Goal: Task Accomplishment & Management: Manage account settings

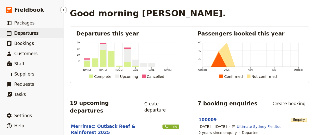
click at [28, 32] on span "Departures" at bounding box center [26, 33] width 24 height 5
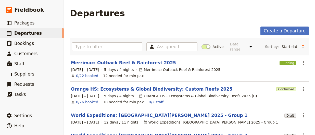
click at [87, 39] on div "Assigned to Active Date range This week Next week This month Next month This ye…" at bounding box center [189, 46] width 239 height 17
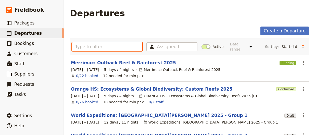
click at [93, 45] on input "text" at bounding box center [107, 46] width 70 height 9
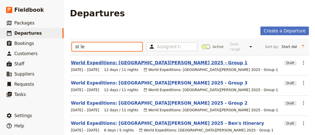
type input "st le"
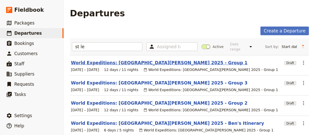
click at [146, 60] on link "World Expeditions: [GEOGRAPHIC_DATA][PERSON_NAME] 2025 - Group 1" at bounding box center [159, 63] width 177 height 6
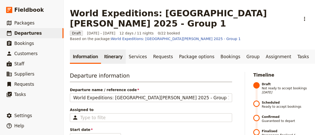
click at [111, 50] on link "Itinerary" at bounding box center [113, 57] width 25 height 14
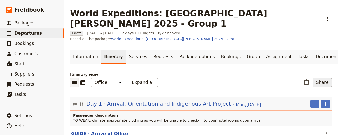
click at [313, 78] on button "Share" at bounding box center [321, 82] width 19 height 9
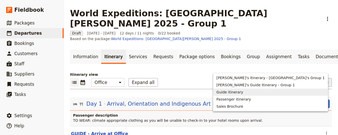
click at [294, 91] on span "Guide itinerary" at bounding box center [270, 92] width 108 height 5
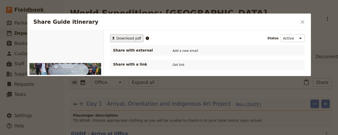
click at [124, 39] on span "Download pdf" at bounding box center [128, 38] width 25 height 5
click at [300, 18] on button "​" at bounding box center [302, 22] width 9 height 9
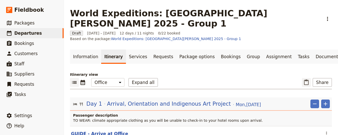
click at [305, 79] on icon "Paste itinerary item" at bounding box center [306, 82] width 6 height 6
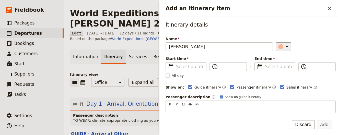
click at [284, 46] on icon "Add an itinerary item" at bounding box center [287, 47] width 6 height 6
click at [315, 7] on icon "Close drawer" at bounding box center [329, 8] width 6 height 6
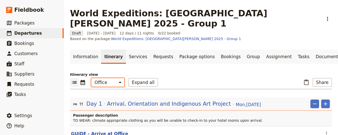
click at [117, 78] on select "Office Guide Passenger Sales" at bounding box center [107, 82] width 33 height 9
select select "STAFF"
click at [91, 78] on select "Office Guide Passenger Sales" at bounding box center [107, 82] width 33 height 9
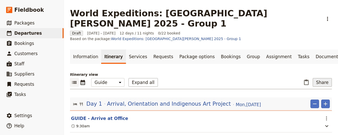
click at [315, 78] on button "Share" at bounding box center [321, 82] width 19 height 9
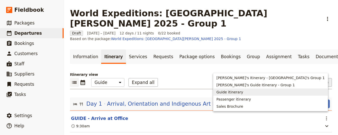
click at [243, 91] on span "Guide itinerary" at bounding box center [229, 92] width 27 height 5
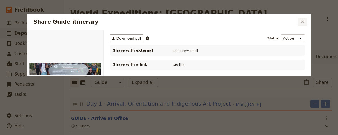
click at [305, 21] on icon "Close dialog" at bounding box center [302, 22] width 6 height 6
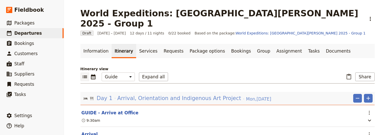
click at [220, 94] on span "Arrival, Orientation and Indigenous Art Project" at bounding box center [179, 98] width 124 height 8
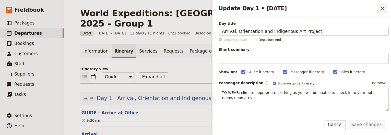
click at [315, 8] on icon "Close drawer" at bounding box center [383, 9] width 4 height 4
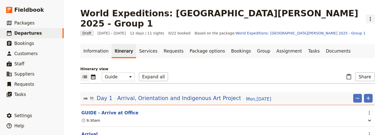
click at [315, 16] on icon "Actions" at bounding box center [370, 19] width 6 height 6
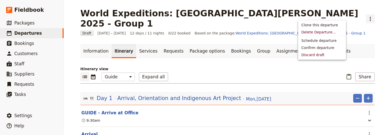
click at [278, 12] on h1 "World Expeditions: [GEOGRAPHIC_DATA][PERSON_NAME] 2025 - Group 1" at bounding box center [221, 18] width 282 height 20
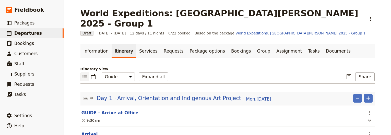
click at [281, 14] on h1 "World Expeditions: [GEOGRAPHIC_DATA][PERSON_NAME] 2025 - Group 1" at bounding box center [221, 18] width 282 height 20
click at [315, 72] on button "Share" at bounding box center [364, 76] width 19 height 9
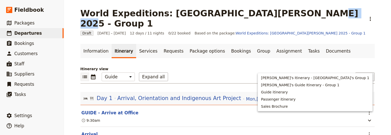
click at [315, 72] on button "Share" at bounding box center [364, 76] width 19 height 9
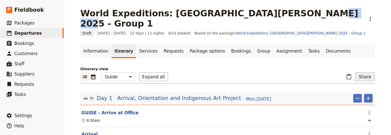
click at [315, 72] on button "Share" at bounding box center [364, 76] width 19 height 9
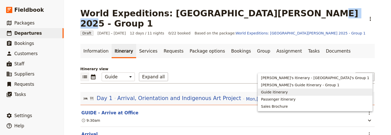
click at [288, 92] on span "Guide itinerary" at bounding box center [274, 92] width 27 height 5
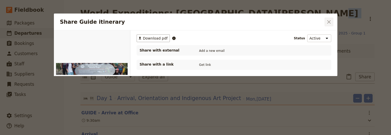
click at [315, 22] on icon "Close dialog" at bounding box center [329, 22] width 4 height 4
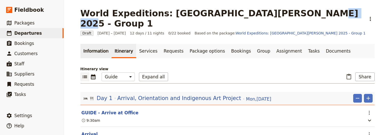
click at [98, 44] on link "Information" at bounding box center [95, 51] width 31 height 14
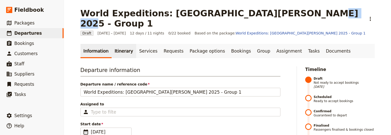
click at [119, 44] on link "Itinerary" at bounding box center [124, 51] width 25 height 14
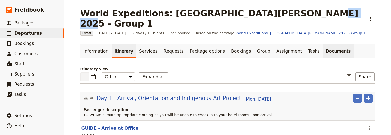
click at [315, 44] on link "Documents" at bounding box center [338, 51] width 31 height 14
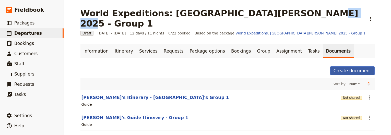
click at [315, 66] on button "Create document" at bounding box center [352, 70] width 44 height 9
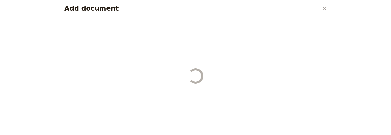
select select "RUN_SHEET"
select select "DEFAULT"
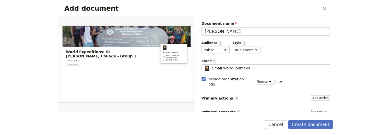
drag, startPoint x: 228, startPoint y: 30, endPoint x: 215, endPoint y: 32, distance: 13.8
click at [215, 32] on input "Kate Itinary" at bounding box center [265, 31] width 129 height 9
type input "Kate TI"
click at [315, 7] on icon "Close dialog" at bounding box center [324, 8] width 6 height 6
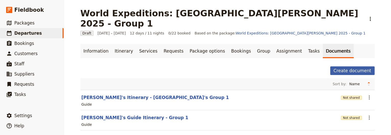
click at [315, 66] on button "Create document" at bounding box center [352, 70] width 44 height 9
select select "RUN_SHEET"
select select "DEFAULT"
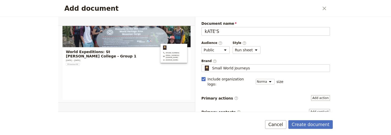
type input "kATE'S"
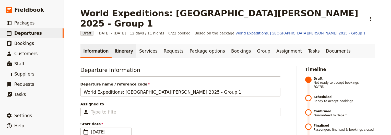
click at [121, 44] on link "Itinerary" at bounding box center [124, 51] width 25 height 14
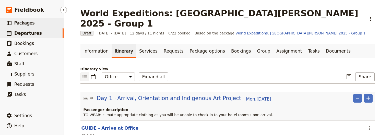
click at [29, 22] on span "Packages" at bounding box center [24, 22] width 20 height 5
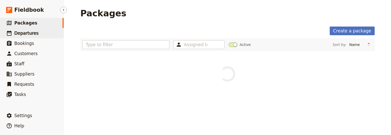
click at [27, 33] on span "Departures" at bounding box center [26, 33] width 24 height 5
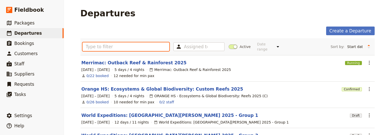
click at [104, 44] on input "text" at bounding box center [125, 46] width 87 height 9
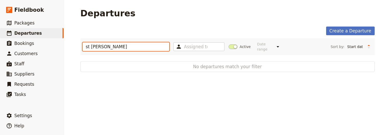
click at [99, 43] on input "st [PERSON_NAME]" at bounding box center [125, 46] width 87 height 9
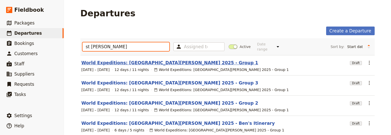
type input "st [PERSON_NAME]"
click at [118, 60] on link "World Expeditions: [GEOGRAPHIC_DATA][PERSON_NAME] 2025 - Group 1" at bounding box center [169, 63] width 177 height 6
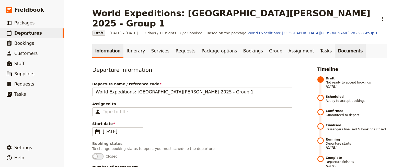
click at [334, 44] on link "Documents" at bounding box center [349, 51] width 31 height 14
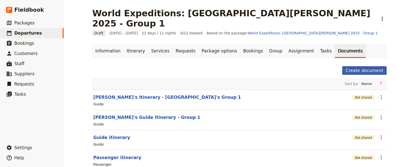
click at [371, 66] on button "Create document" at bounding box center [364, 70] width 44 height 9
select select "RUN_SHEET"
select select "DEFAULT"
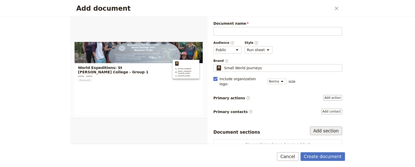
click at [321, 127] on button "Add section" at bounding box center [326, 131] width 32 height 9
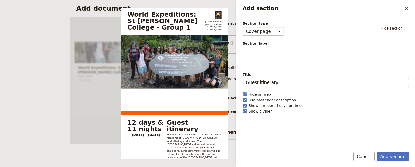
click at [276, 30] on select "Cover page Day summary Itinerary Custom" at bounding box center [262, 31] width 41 height 9
click at [242, 27] on select "Cover page Day summary Itinerary Custom" at bounding box center [262, 31] width 41 height 9
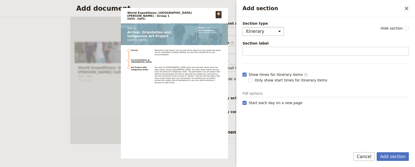
click at [276, 30] on select "Cover page Day summary Itinerary Custom" at bounding box center [262, 31] width 41 height 9
select select "DAY_SUMMARY"
click at [242, 27] on select "Cover page Day summary Itinerary Custom" at bounding box center [262, 31] width 41 height 9
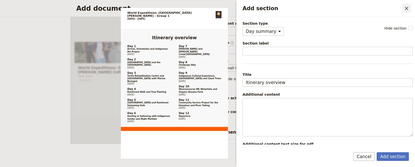
click at [391, 8] on icon "Close drawer" at bounding box center [406, 8] width 6 height 6
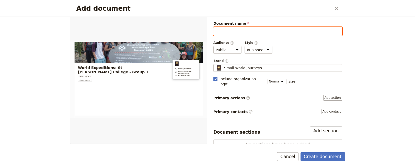
click at [228, 31] on input "Document name" at bounding box center [277, 31] width 129 height 9
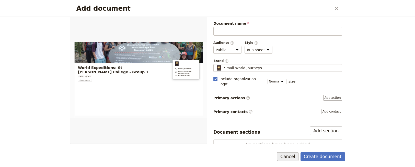
click at [291, 135] on button "Cancel" at bounding box center [287, 157] width 21 height 9
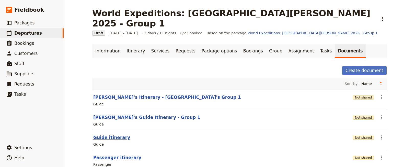
click at [107, 135] on button "Guide itinerary" at bounding box center [111, 138] width 37 height 6
select select "STAFF"
select select "RUN_SHEET"
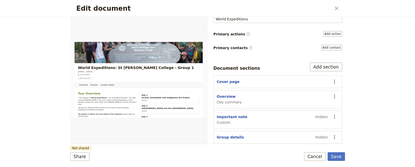
scroll to position [51, 0]
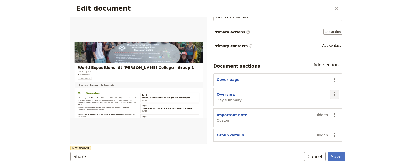
click at [333, 94] on icon "Actions" at bounding box center [334, 95] width 6 height 6
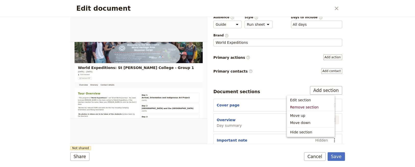
scroll to position [0, 0]
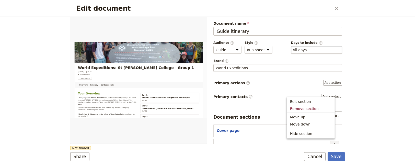
click at [323, 51] on div "​ All days 1, 2, 3, 4, 5, 6, 7, 8, 9, 10, 11, 12" at bounding box center [316, 50] width 51 height 8
click at [307, 51] on button "​ All days" at bounding box center [300, 49] width 14 height 5
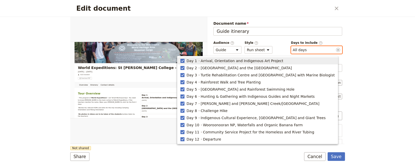
click at [184, 60] on rect "button" at bounding box center [182, 61] width 4 height 4
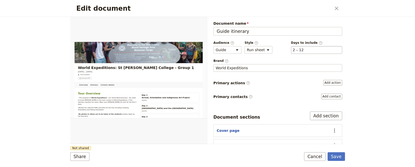
click at [302, 50] on div "​ 2 – 12 2, 3, 4, 5, 6, 7, 8, 9, 10, 11, 12" at bounding box center [316, 50] width 51 height 8
click at [302, 50] on button "​ 2 – 12" at bounding box center [298, 49] width 11 height 5
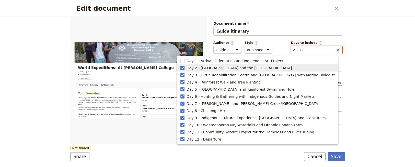
click at [184, 69] on polygon "button" at bounding box center [182, 67] width 3 height 3
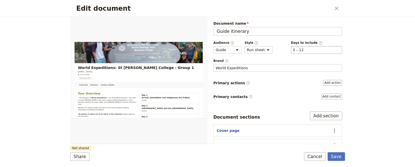
click at [309, 46] on div "​ 3 – 12 3, 4, 5, 6, 7, 8, 9, 10, 11, 12" at bounding box center [316, 50] width 51 height 8
click at [304, 47] on button "​ 3 – 12" at bounding box center [298, 49] width 11 height 5
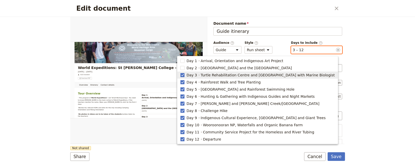
drag, startPoint x: 195, startPoint y: 75, endPoint x: 235, endPoint y: 68, distance: 40.8
click at [184, 75] on rect "button" at bounding box center [182, 75] width 4 height 4
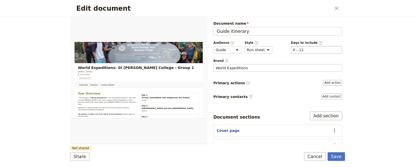
click at [315, 50] on div "​ 4 – 12 4, 5, 6, 7, 8, 9, 10, 11, 12" at bounding box center [316, 50] width 51 height 8
click at [304, 50] on button "​ 4 – 12" at bounding box center [298, 49] width 11 height 5
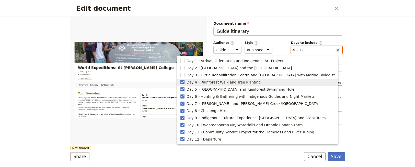
click at [184, 81] on rect "button" at bounding box center [182, 82] width 4 height 4
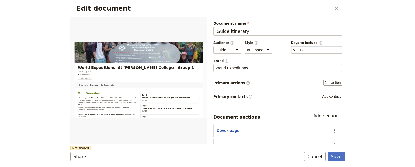
click at [311, 49] on div "​ 5 – 12 5, 6, 7, 8, 9, 10, 11, 12" at bounding box center [316, 50] width 51 height 8
click at [304, 49] on button "​ 5 – 12" at bounding box center [298, 49] width 11 height 5
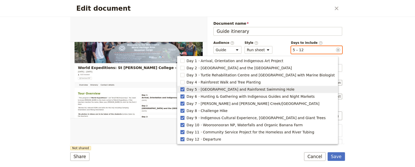
click at [184, 90] on rect "button" at bounding box center [182, 90] width 4 height 4
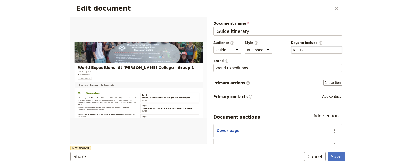
click at [310, 47] on div "​ 6 – 12 6, 7, 8, 9, 10, 11, 12" at bounding box center [316, 50] width 51 height 8
click at [304, 47] on button "​ 6 – 12" at bounding box center [298, 49] width 11 height 5
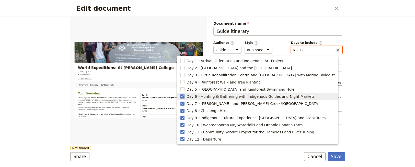
click at [184, 97] on rect "button" at bounding box center [182, 97] width 4 height 4
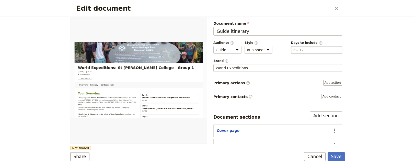
click at [312, 50] on div "​ 7 – 12 7, 8, 9, 10, 11, 12" at bounding box center [316, 50] width 51 height 8
click at [304, 50] on button "​ 7 – 12" at bounding box center [298, 49] width 11 height 5
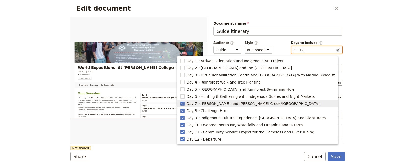
drag, startPoint x: 195, startPoint y: 102, endPoint x: 217, endPoint y: 97, distance: 22.4
click at [196, 101] on button "Day 7 Kuranda and [PERSON_NAME][GEOGRAPHIC_DATA]/[GEOGRAPHIC_DATA]" at bounding box center [257, 103] width 160 height 7
type input "8, 9, 10, 11, 12"
checkbox input "false"
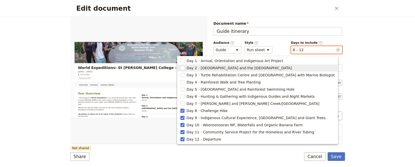
click at [307, 50] on div "​ 8 – 12 8, 9, 10, 11, 12" at bounding box center [316, 50] width 51 height 8
click at [304, 50] on button "​ 8 – 12" at bounding box center [298, 49] width 11 height 5
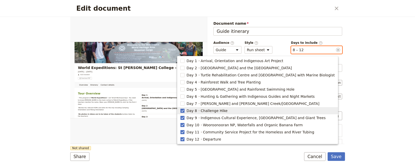
click at [184, 111] on rect "button" at bounding box center [182, 111] width 4 height 4
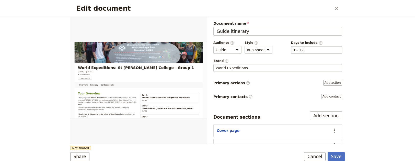
click at [304, 46] on div "​ 9 – 12 9, 10, 11, 12" at bounding box center [316, 50] width 51 height 8
click at [304, 47] on button "​ 9 – 12" at bounding box center [298, 49] width 11 height 5
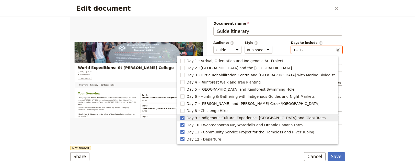
click at [184, 119] on rect "button" at bounding box center [182, 118] width 4 height 4
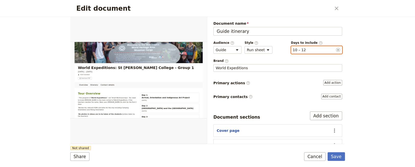
click at [300, 49] on button "​ 10 – 12" at bounding box center [299, 49] width 13 height 5
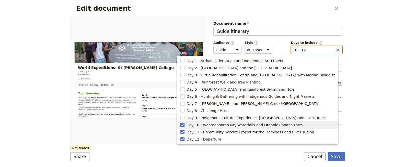
click at [184, 124] on rect "button" at bounding box center [182, 125] width 4 height 4
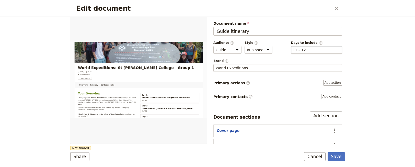
click at [307, 50] on div "​ 11 – 12 11, 12" at bounding box center [316, 50] width 51 height 8
click at [306, 50] on button "​ 11 – 12" at bounding box center [299, 49] width 13 height 5
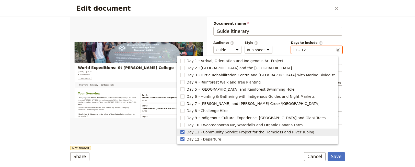
click at [184, 131] on rect "button" at bounding box center [182, 132] width 4 height 4
type input "12"
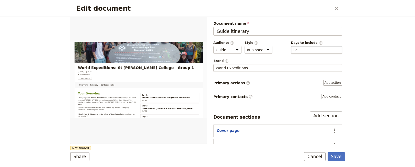
click at [306, 53] on div "​ 12 12" at bounding box center [316, 50] width 51 height 8
click at [297, 53] on button "​ 12" at bounding box center [295, 49] width 5 height 5
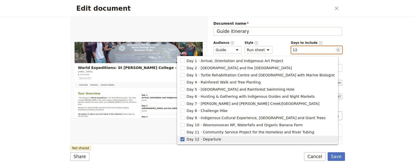
click at [184, 135] on rect "button" at bounding box center [182, 140] width 4 height 4
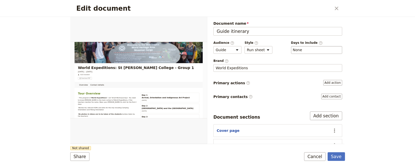
click at [322, 50] on div "​ None" at bounding box center [316, 50] width 51 height 8
click at [302, 50] on button "​ None" at bounding box center [297, 49] width 9 height 5
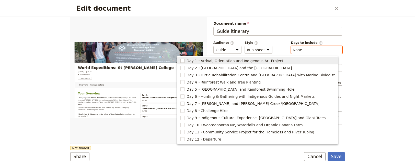
click at [184, 60] on rect "button" at bounding box center [182, 61] width 4 height 4
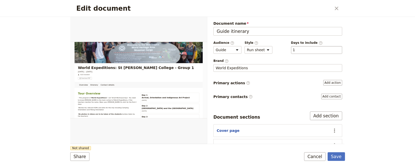
click at [297, 50] on div "​ 1 1" at bounding box center [316, 50] width 51 height 8
click at [295, 50] on button "​ 1" at bounding box center [294, 49] width 2 height 5
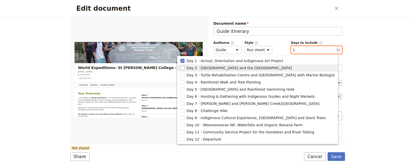
click at [184, 68] on rect "button" at bounding box center [182, 68] width 4 height 4
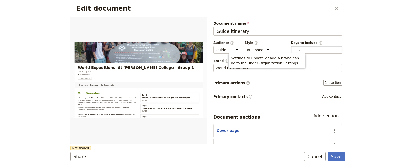
click at [303, 50] on div "​ 1 – 2 1, 2" at bounding box center [316, 50] width 51 height 8
click at [301, 50] on button "​ 1 – 2" at bounding box center [297, 49] width 9 height 5
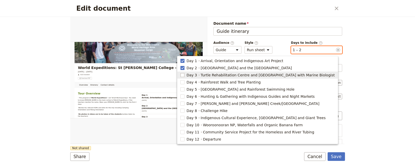
click at [184, 75] on rect "button" at bounding box center [182, 75] width 4 height 4
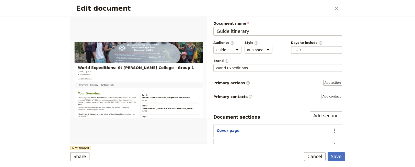
click at [302, 51] on div "​ 1 – 3 1, 2, 3" at bounding box center [316, 50] width 51 height 8
click at [301, 51] on button "​ 1 – 3" at bounding box center [297, 49] width 9 height 5
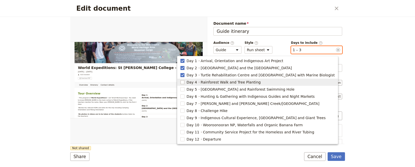
click at [184, 82] on rect "button" at bounding box center [182, 82] width 4 height 4
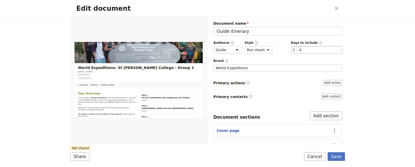
click at [308, 50] on div "​ 1 – 4 1, 2, 3, 4" at bounding box center [316, 50] width 51 height 8
click at [301, 50] on button "​ 1 – 4" at bounding box center [297, 49] width 9 height 5
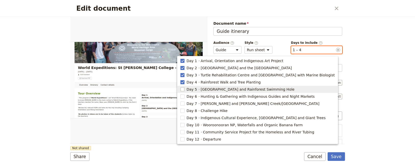
click at [184, 89] on rect "button" at bounding box center [182, 90] width 4 height 4
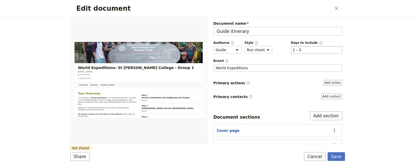
click at [307, 52] on div "​ 1 – 5 1, 2, 3, 4, 5" at bounding box center [316, 50] width 51 height 8
click at [301, 52] on button "​ 1 – 5" at bounding box center [297, 49] width 9 height 5
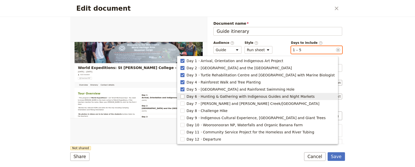
click at [184, 95] on rect "button" at bounding box center [182, 97] width 4 height 4
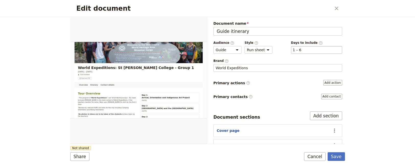
click at [300, 46] on div "​ 1 – 6 1, 2, 3, 4, 5, 6" at bounding box center [316, 50] width 51 height 8
click at [300, 47] on button "​ 1 – 6" at bounding box center [297, 49] width 9 height 5
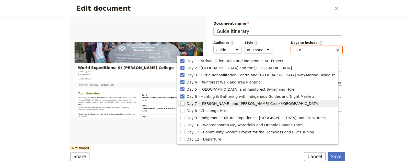
click at [184, 105] on rect "button" at bounding box center [182, 104] width 4 height 4
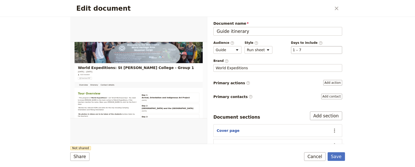
click at [315, 48] on div "​ 1 – 7 1, 2, 3, 4, 5, 6, 7" at bounding box center [316, 50] width 51 height 8
click at [301, 48] on button "​ 1 – 7" at bounding box center [297, 49] width 9 height 5
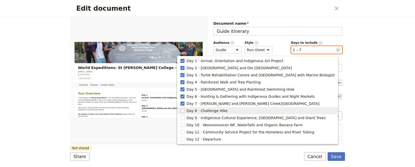
click at [184, 111] on rect "button" at bounding box center [182, 111] width 4 height 4
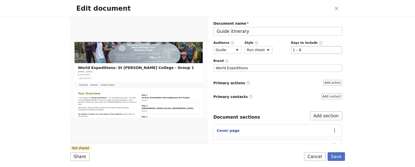
click at [310, 52] on div "​ 1 – 8 1, 2, 3, 4, 5, 6, 7, 8" at bounding box center [316, 50] width 51 height 8
click at [301, 52] on button "​ 1 – 8" at bounding box center [297, 49] width 9 height 5
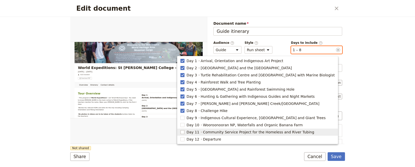
click at [184, 132] on rect "button" at bounding box center [182, 132] width 4 height 4
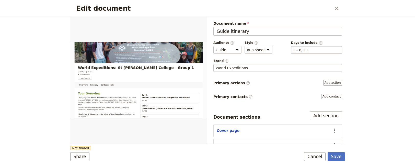
click at [319, 53] on div "​ 1 – 8, 11 1, 2, 3, 4, 5, 6, 7, 8, 11" at bounding box center [316, 50] width 51 height 8
click at [308, 53] on button "​ 1 – 8, 11" at bounding box center [300, 49] width 15 height 5
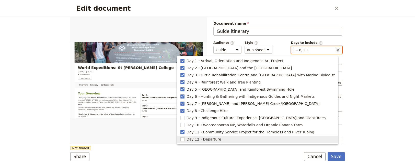
click at [184, 135] on rect "button" at bounding box center [182, 140] width 4 height 4
type input "1, 2, 3, 4, 5, 6, 7, 8, 11, 12"
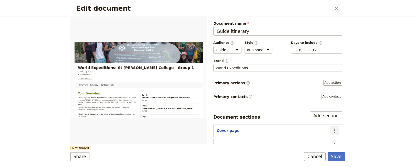
click at [331, 130] on icon "Actions" at bounding box center [334, 131] width 6 height 6
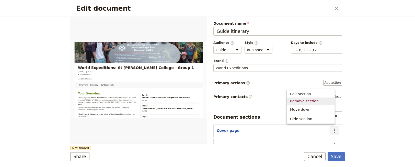
click at [322, 101] on span "Remove section" at bounding box center [310, 101] width 41 height 5
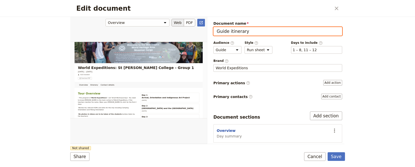
drag, startPoint x: 246, startPoint y: 32, endPoint x: 168, endPoint y: 27, distance: 78.5
click at [168, 27] on div "Overview Itinerary Contact details Web PDF ​ Document name Guide itinerary Prev…" at bounding box center [207, 81] width 274 height 128
drag, startPoint x: 248, startPoint y: 33, endPoint x: 207, endPoint y: 26, distance: 41.5
click at [207, 26] on div "Overview Itinerary Contact details Web PDF ​ Document name Guide itinerary Prev…" at bounding box center [207, 81] width 274 height 128
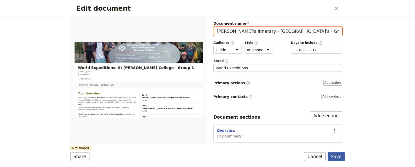
type input "[PERSON_NAME]'s Itinerary - [GEOGRAPHIC_DATA]'s - Group 1"
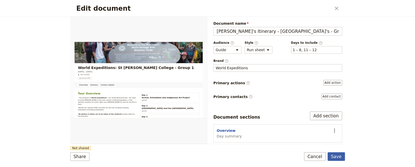
click at [335, 135] on button "Save" at bounding box center [335, 157] width 17 height 9
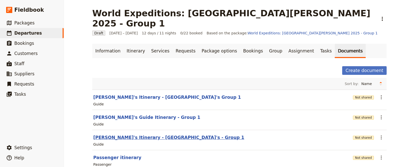
drag, startPoint x: 136, startPoint y: 127, endPoint x: 114, endPoint y: 126, distance: 22.2
click at [114, 135] on button "[PERSON_NAME]'s Itinerary - [GEOGRAPHIC_DATA]'s - Group 1" at bounding box center [168, 138] width 151 height 6
select select "STAFF"
select select "RUN_SHEET"
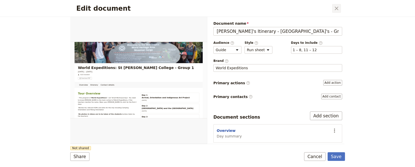
click at [339, 7] on icon "Close dialog" at bounding box center [336, 8] width 6 height 6
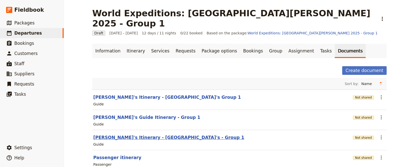
click at [144, 135] on button "[PERSON_NAME]'s Itinerary - [GEOGRAPHIC_DATA]'s - Group 1" at bounding box center [168, 138] width 151 height 6
select select "STAFF"
select select "RUN_SHEET"
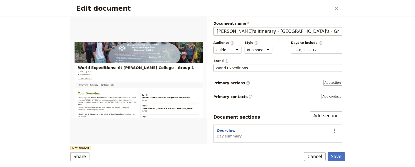
click at [247, 32] on input "[PERSON_NAME]'s Itinerary - [GEOGRAPHIC_DATA]'s - Group 1" at bounding box center [277, 31] width 129 height 9
type input "[PERSON_NAME]'s Itinerary St Leo's Group 1"
click at [335, 135] on button "Save" at bounding box center [335, 157] width 17 height 9
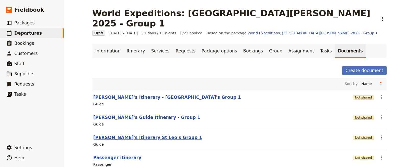
click at [130, 135] on button "[PERSON_NAME]'s Itinerary St Leo's Group 1" at bounding box center [147, 138] width 109 height 6
select select "STAFF"
select select "RUN_SHEET"
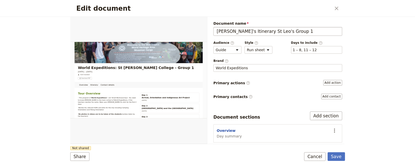
click at [247, 31] on input "[PERSON_NAME]'s Itinerary St Leo's Group 1" at bounding box center [277, 31] width 129 height 9
type input "[PERSON_NAME]'s Itinerary -St Leo's Group 1"
click at [337, 135] on button "Save" at bounding box center [335, 157] width 17 height 9
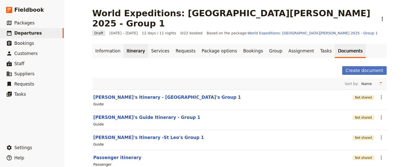
click at [135, 45] on link "Itinerary" at bounding box center [135, 51] width 25 height 14
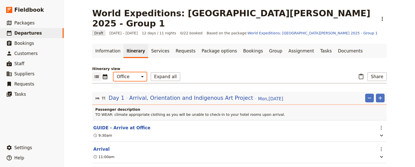
click at [135, 72] on select "Office Guide Passenger Sales" at bounding box center [129, 76] width 33 height 9
select select "STAFF"
click at [113, 72] on select "Office Guide Passenger Sales" at bounding box center [129, 76] width 33 height 9
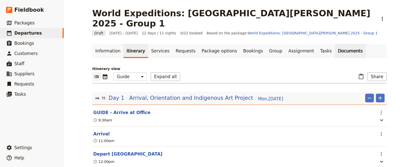
click at [334, 44] on link "Documents" at bounding box center [349, 51] width 31 height 14
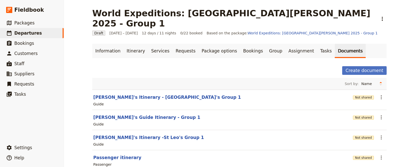
scroll to position [28, 0]
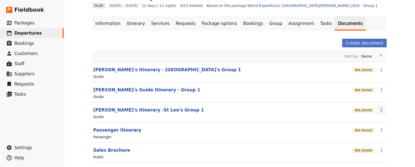
click at [378, 107] on icon "Actions" at bounding box center [381, 110] width 6 height 6
click at [380, 110] on span "Share" at bounding box center [383, 111] width 10 height 5
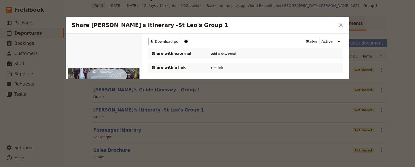
scroll to position [0, 0]
click at [168, 41] on span "Download pdf" at bounding box center [167, 41] width 25 height 5
click at [339, 25] on icon "Close dialog" at bounding box center [340, 25] width 6 height 6
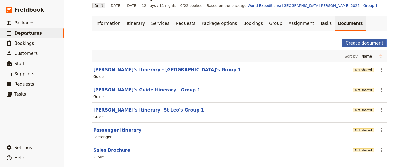
click at [357, 39] on button "Create document" at bounding box center [364, 43] width 44 height 9
select select "RUN_SHEET"
select select "DEFAULT"
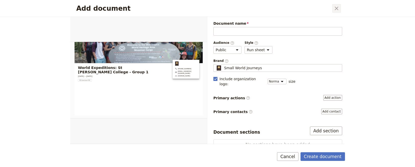
click at [336, 9] on icon "Close dialog" at bounding box center [336, 8] width 6 height 6
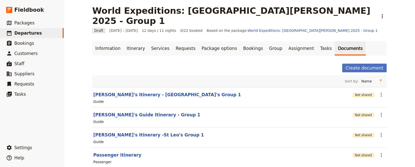
scroll to position [1, 0]
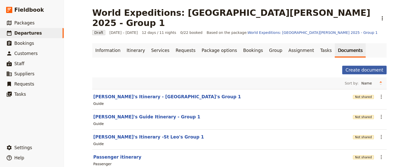
click at [361, 66] on button "Create document" at bounding box center [364, 70] width 44 height 9
select select "RUN_SHEET"
select select "DEFAULT"
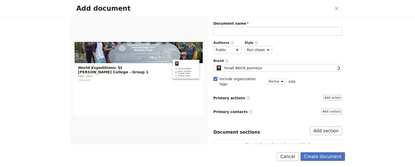
scroll to position [0, 0]
click at [339, 8] on button "​" at bounding box center [336, 8] width 9 height 9
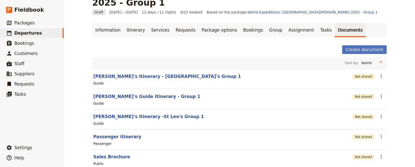
scroll to position [28, 0]
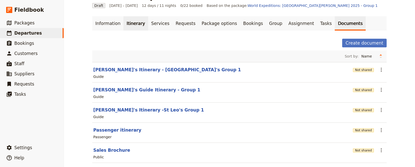
click at [134, 16] on link "Itinerary" at bounding box center [135, 23] width 25 height 14
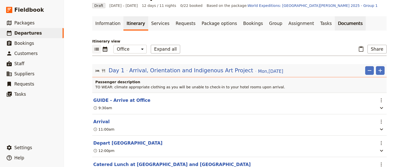
click at [334, 16] on link "Documents" at bounding box center [349, 23] width 31 height 14
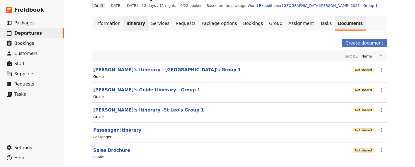
click at [135, 16] on link "Itinerary" at bounding box center [135, 23] width 25 height 14
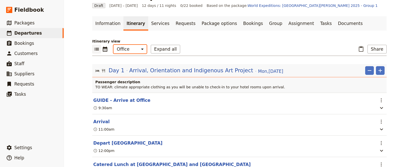
click at [137, 45] on select "Office Guide Passenger Sales" at bounding box center [129, 49] width 33 height 9
select select "STAFF"
click at [113, 45] on select "Office Guide Passenger Sales" at bounding box center [129, 49] width 33 height 9
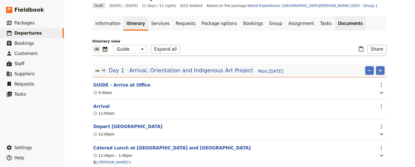
click at [334, 16] on link "Documents" at bounding box center [349, 23] width 31 height 14
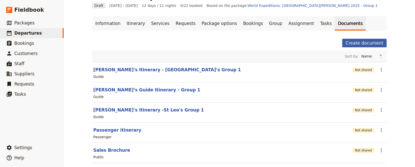
click at [370, 39] on button "Create document" at bounding box center [364, 43] width 44 height 9
select select "RUN_SHEET"
select select "DEFAULT"
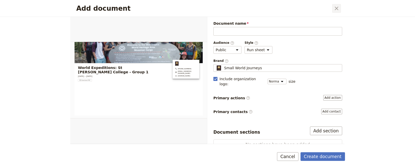
click at [335, 8] on icon "Close dialog" at bounding box center [336, 8] width 6 height 6
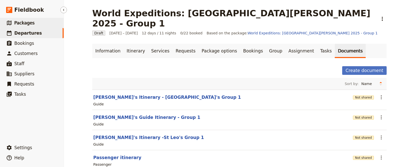
click at [23, 21] on span "Packages" at bounding box center [24, 22] width 20 height 5
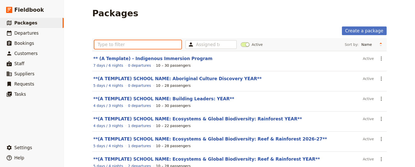
click at [104, 44] on input "text" at bounding box center [137, 44] width 87 height 9
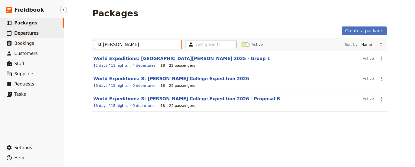
type input "st [PERSON_NAME]"
click at [23, 31] on span "Departures" at bounding box center [26, 33] width 24 height 5
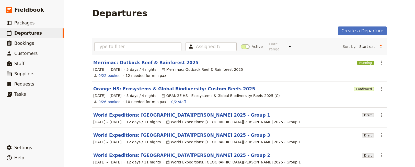
click at [119, 49] on div "Assigned to Active Date range This week Next week This month Next month This ye…" at bounding box center [239, 46] width 294 height 17
click at [118, 47] on input "text" at bounding box center [137, 46] width 87 height 9
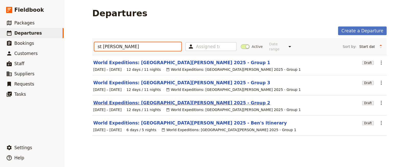
type input "st [PERSON_NAME]"
click at [169, 100] on link "World Expeditions: [GEOGRAPHIC_DATA][PERSON_NAME] 2025 - Group 2" at bounding box center [181, 103] width 177 height 6
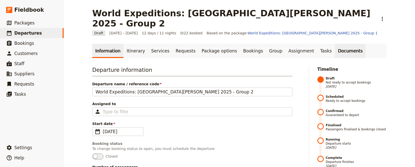
click at [334, 44] on link "Documents" at bounding box center [349, 51] width 31 height 14
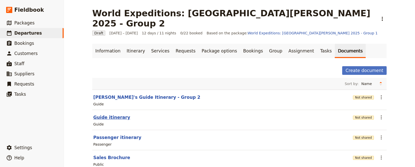
click at [103, 115] on button "Guide itinerary" at bounding box center [111, 118] width 37 height 6
select select "STAFF"
select select "RUN_SHEET"
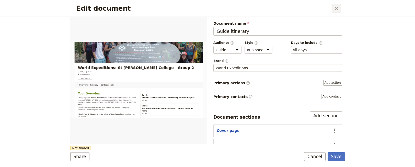
click at [339, 8] on icon "Close dialog" at bounding box center [336, 8] width 6 height 6
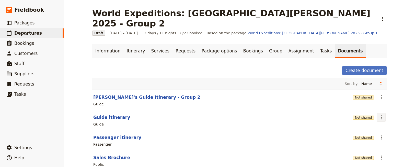
click at [379, 115] on icon "Actions" at bounding box center [381, 118] width 6 height 6
click at [386, 126] on span "Edit document" at bounding box center [391, 125] width 26 height 5
select select "STAFF"
select select "RUN_SHEET"
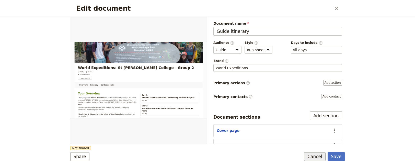
click at [310, 135] on button "Cancel" at bounding box center [314, 157] width 21 height 9
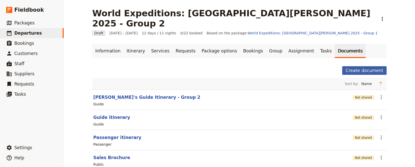
click at [359, 66] on button "Create document" at bounding box center [364, 70] width 44 height 9
select select "RUN_SHEET"
select select "DEFAULT"
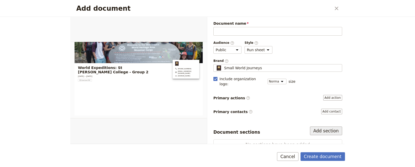
click at [324, 127] on button "Add section" at bounding box center [326, 131] width 32 height 9
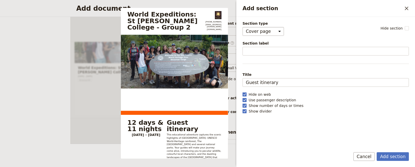
click at [274, 30] on select "Cover page Day summary Itinerary Custom" at bounding box center [262, 31] width 41 height 9
click at [391, 135] on button "Add section" at bounding box center [392, 157] width 32 height 9
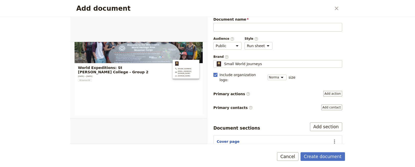
scroll to position [5, 0]
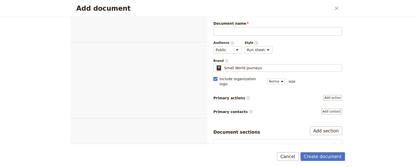
select select "RUN_SHEET"
select select "DEFAULT"
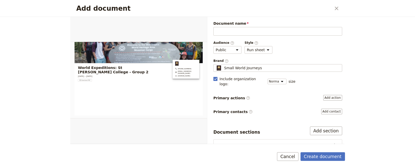
scroll to position [5, 0]
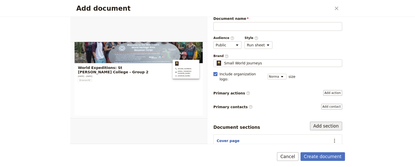
click at [326, 122] on button "Add section" at bounding box center [326, 126] width 32 height 9
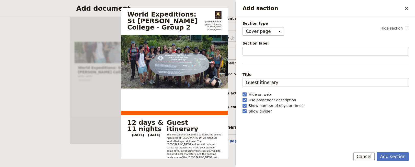
click at [276, 30] on select "Cover page Day summary Itinerary Custom" at bounding box center [262, 31] width 41 height 9
select select "DAY_SUMMARY"
click at [242, 27] on select "Cover page Day summary Itinerary Custom" at bounding box center [262, 31] width 41 height 9
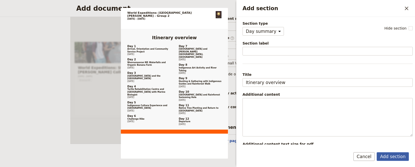
click at [397, 155] on button "Add section" at bounding box center [392, 157] width 32 height 9
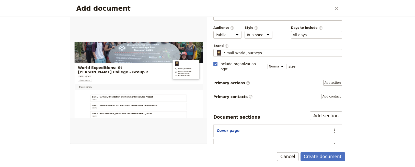
scroll to position [20, 0]
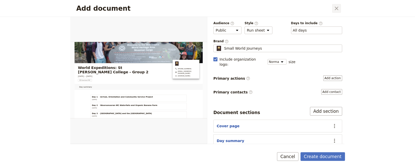
click at [336, 7] on icon "Close dialog" at bounding box center [336, 8] width 6 height 6
click at [291, 154] on button "Cancel" at bounding box center [287, 157] width 21 height 9
click at [338, 8] on icon "Close dialog" at bounding box center [336, 8] width 6 height 6
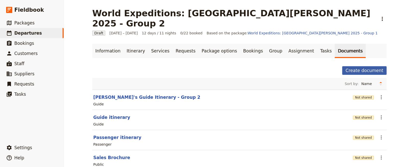
drag, startPoint x: 108, startPoint y: 107, endPoint x: 367, endPoint y: 61, distance: 263.7
click at [367, 66] on button "Create document" at bounding box center [364, 70] width 44 height 9
select select "RUN_SHEET"
select select "DEFAULT"
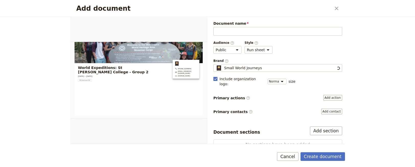
scroll to position [0, 0]
click at [336, 8] on icon "Close dialog" at bounding box center [336, 8] width 6 height 6
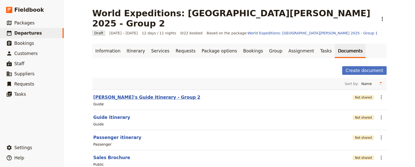
click at [131, 94] on button "[PERSON_NAME]'s Guide Itinerary - Group 2" at bounding box center [146, 97] width 107 height 6
select select "STAFF"
select select "RUN_SHEET"
select select "DEFAULT"
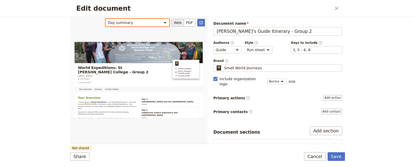
click at [164, 23] on select "Day summary Itinerary Contact details" at bounding box center [137, 23] width 64 height 8
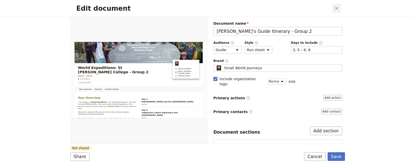
click at [335, 9] on icon "Close dialog" at bounding box center [336, 8] width 6 height 6
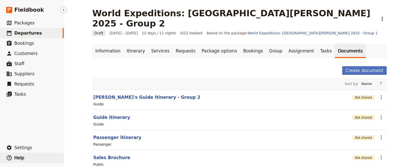
click at [23, 158] on button "​ Help" at bounding box center [32, 158] width 64 height 10
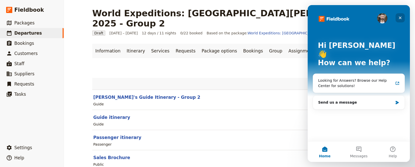
click at [401, 19] on icon "Close" at bounding box center [400, 18] width 4 height 4
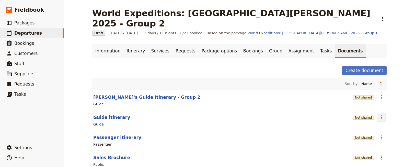
click at [378, 115] on icon "Actions" at bounding box center [381, 118] width 6 height 6
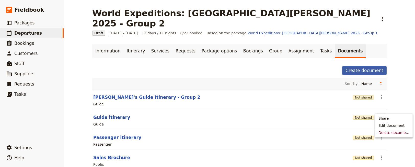
click at [369, 66] on button "Create document" at bounding box center [364, 70] width 44 height 9
select select "RUN_SHEET"
select select "DEFAULT"
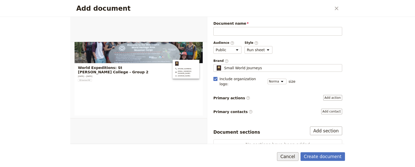
click at [295, 157] on button "Cancel" at bounding box center [287, 157] width 21 height 9
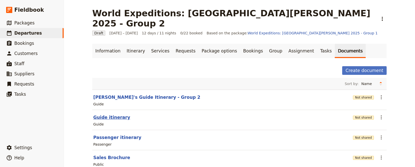
click at [113, 115] on button "Guide itinerary" at bounding box center [111, 118] width 37 height 6
select select "STAFF"
select select "RUN_SHEET"
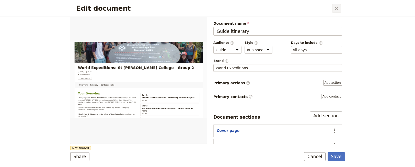
click at [338, 9] on icon "Close dialog" at bounding box center [336, 8] width 6 height 6
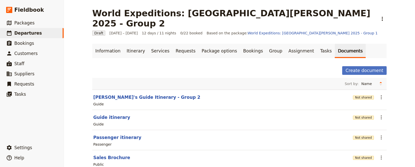
drag, startPoint x: 113, startPoint y: 107, endPoint x: 247, endPoint y: 115, distance: 134.0
click at [247, 122] on div "Guide" at bounding box center [239, 125] width 293 height 6
click at [132, 44] on link "Itinerary" at bounding box center [135, 51] width 25 height 14
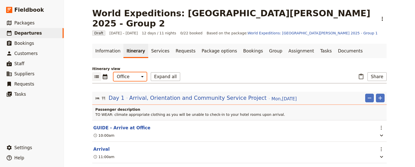
click at [137, 72] on select "Office Guide Passenger Sales" at bounding box center [129, 76] width 33 height 9
select select "STAFF"
click at [113, 72] on select "Office Guide Passenger Sales" at bounding box center [129, 76] width 33 height 9
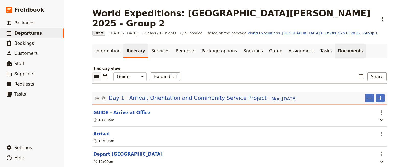
click at [334, 44] on link "Documents" at bounding box center [349, 51] width 31 height 14
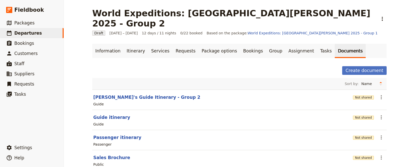
scroll to position [7, 0]
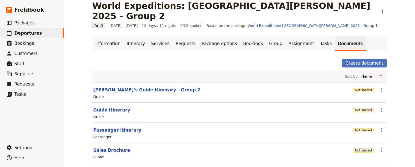
click at [115, 107] on button "Guide itinerary" at bounding box center [111, 110] width 37 height 6
select select "STAFF"
select select "RUN_SHEET"
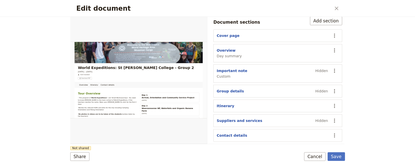
scroll to position [0, 0]
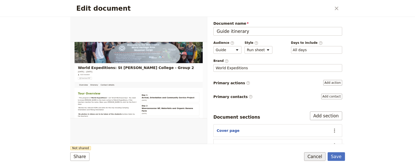
click at [320, 160] on button "Cancel" at bounding box center [314, 157] width 21 height 9
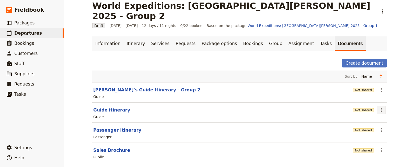
drag, startPoint x: 111, startPoint y: 99, endPoint x: 380, endPoint y: 100, distance: 269.1
click at [380, 107] on icon "Actions" at bounding box center [381, 110] width 6 height 6
click at [226, 107] on header "Guide itinerary" at bounding box center [221, 110] width 257 height 6
click at [366, 59] on button "Create document" at bounding box center [364, 63] width 44 height 9
select select "RUN_SHEET"
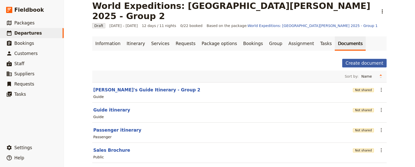
select select "DEFAULT"
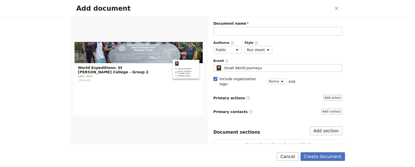
scroll to position [1, 0]
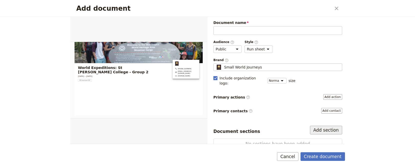
click at [320, 126] on button "Add section" at bounding box center [326, 130] width 32 height 9
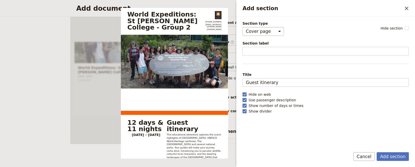
click at [275, 31] on select "Cover page Day summary Itinerary Custom" at bounding box center [262, 31] width 41 height 9
select select "CUSTOM"
click at [242, 27] on select "Cover page Day summary Itinerary Custom" at bounding box center [262, 31] width 41 height 9
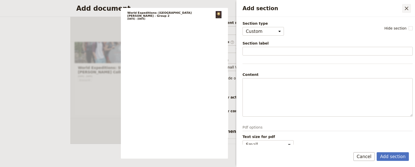
click at [406, 7] on icon "Close drawer" at bounding box center [406, 8] width 6 height 6
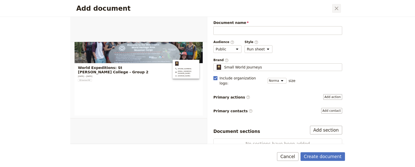
click at [337, 8] on icon "Close dialog" at bounding box center [336, 9] width 4 height 4
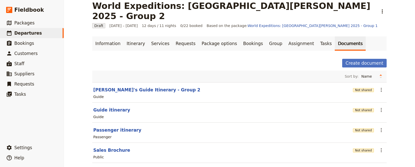
drag, startPoint x: 103, startPoint y: 102, endPoint x: 167, endPoint y: 108, distance: 64.4
click at [167, 114] on div "Guide" at bounding box center [239, 117] width 293 height 6
click at [136, 37] on link "Itinerary" at bounding box center [135, 44] width 25 height 14
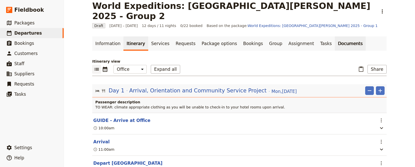
click at [334, 37] on link "Documents" at bounding box center [349, 44] width 31 height 14
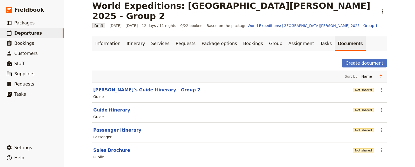
drag, startPoint x: 112, startPoint y: 100, endPoint x: 349, endPoint y: 33, distance: 247.0
click at [349, 37] on ul "Information Itinerary Services Requests Package options Bookings Group Assignme…" at bounding box center [239, 44] width 294 height 14
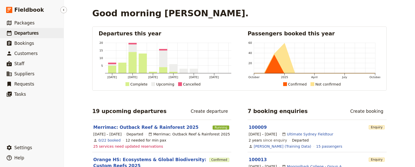
click at [27, 31] on span "Departures" at bounding box center [26, 33] width 24 height 5
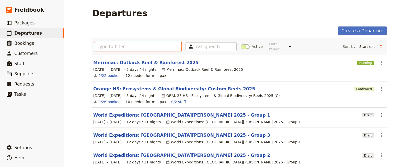
click at [116, 45] on input "text" at bounding box center [137, 46] width 87 height 9
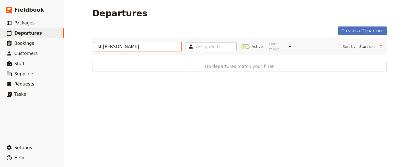
type input "st [PERSON_NAME]"
drag, startPoint x: 173, startPoint y: 102, endPoint x: 174, endPoint y: 99, distance: 2.9
click at [174, 102] on div "Departures Create a Departure st leo Assigned to Active Date range This week Ne…" at bounding box center [239, 83] width 351 height 167
click at [133, 47] on input "st [PERSON_NAME]" at bounding box center [137, 46] width 87 height 9
drag, startPoint x: 116, startPoint y: 42, endPoint x: 76, endPoint y: 37, distance: 40.9
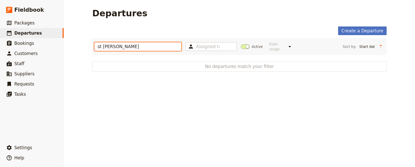
click at [76, 37] on div "Departures Create a Departure st leo Assigned to Active Date range This week Ne…" at bounding box center [239, 83] width 351 height 167
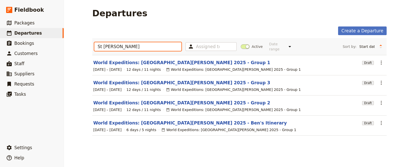
type input "St Leo"
click at [125, 55] on section "World Expeditions: St Leonard's College 2025 - Group 1 Draft ​ 20 – 31 Oct 2025…" at bounding box center [239, 65] width 294 height 20
click at [126, 60] on link "World Expeditions: [GEOGRAPHIC_DATA][PERSON_NAME] 2025 - Group 1" at bounding box center [181, 63] width 177 height 6
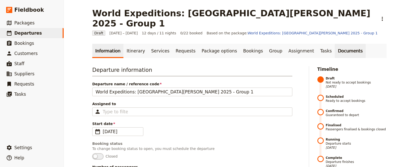
click at [334, 44] on link "Documents" at bounding box center [349, 51] width 31 height 14
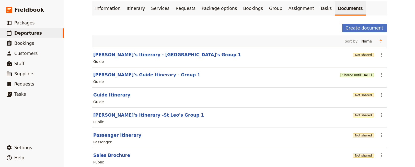
scroll to position [48, 0]
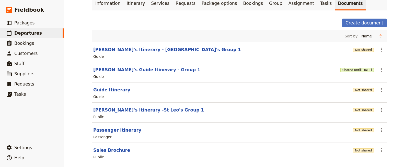
click at [139, 107] on button "[PERSON_NAME]'s Itinerary -St Leo's Group 1" at bounding box center [148, 110] width 111 height 6
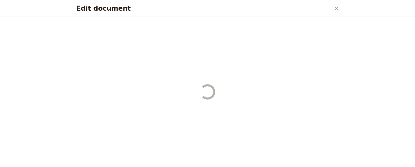
select select "RUN_SHEET"
select select "DEFAULT"
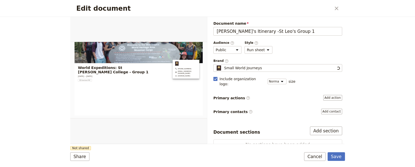
scroll to position [0, 0]
click at [233, 49] on select "Public Passenger Guide" at bounding box center [227, 50] width 28 height 8
select select "STAFF"
click at [213, 46] on select "Public Passenger Guide" at bounding box center [227, 50] width 28 height 8
click at [337, 156] on button "Save" at bounding box center [335, 157] width 17 height 9
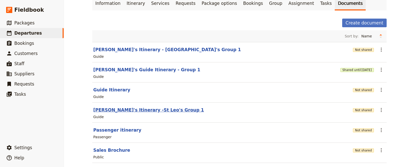
click at [142, 107] on button "[PERSON_NAME]'s Itinerary -St Leo's Group 1" at bounding box center [148, 110] width 111 height 6
select select "STAFF"
select select "RUN_SHEET"
select select "DEFAULT"
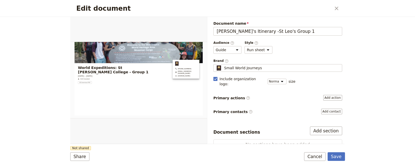
scroll to position [1, 0]
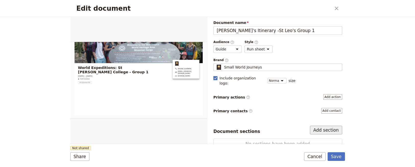
click at [327, 126] on button "Add section" at bounding box center [326, 130] width 32 height 9
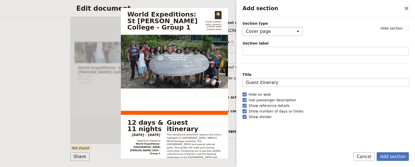
click at [295, 32] on select "Cover page Day summary Itinerary Group details Contact details Suppliers and se…" at bounding box center [272, 31] width 60 height 9
click at [242, 27] on select "Cover page Day summary Itinerary Group details Contact details Suppliers and se…" at bounding box center [272, 31] width 60 height 9
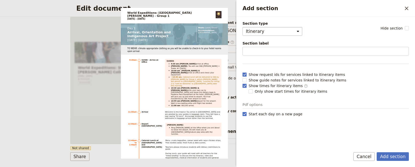
click at [291, 29] on select "Cover page Day summary Itinerary Group details Contact details Suppliers and se…" at bounding box center [272, 31] width 60 height 9
select select "DAY_SUMMARY"
click at [242, 27] on select "Cover page Day summary Itinerary Group details Contact details Suppliers and se…" at bounding box center [272, 31] width 60 height 9
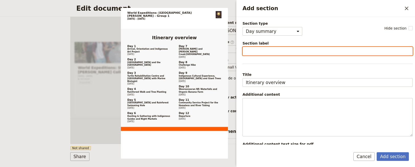
click at [251, 51] on input "Section label" at bounding box center [327, 51] width 170 height 9
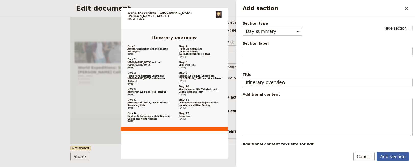
click at [391, 157] on button "Add section" at bounding box center [392, 157] width 32 height 9
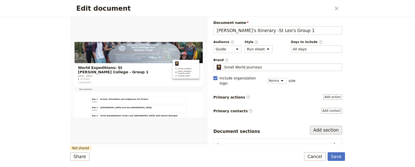
click at [329, 126] on button "Add section" at bounding box center [326, 130] width 32 height 9
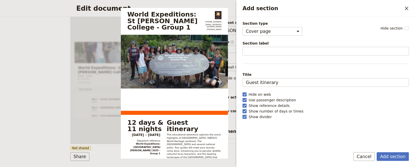
click at [290, 26] on span "Section type" at bounding box center [272, 23] width 60 height 5
click at [290, 27] on select "Cover page Day summary Itinerary Group details Contact details Suppliers and se…" at bounding box center [272, 31] width 60 height 9
click at [288, 31] on select "Cover page Day summary Itinerary Group details Contact details Suppliers and se…" at bounding box center [272, 31] width 60 height 9
select select "ITINERARY"
click at [242, 27] on select "Cover page Day summary Itinerary Group details Contact details Suppliers and se…" at bounding box center [272, 31] width 60 height 9
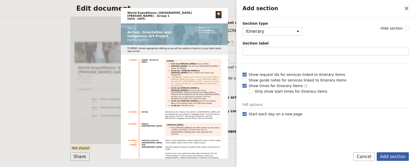
click at [390, 155] on button "Add section" at bounding box center [392, 157] width 32 height 9
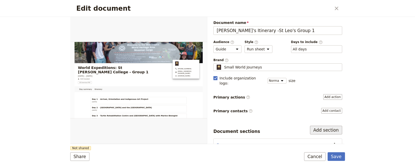
click at [326, 126] on button "Add section" at bounding box center [326, 130] width 32 height 9
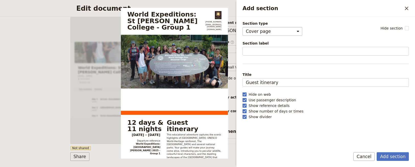
click at [291, 33] on select "Cover page Day summary Itinerary Group details Contact details Suppliers and se…" at bounding box center [272, 31] width 60 height 9
click at [242, 27] on select "Cover page Day summary Itinerary Group details Contact details Suppliers and se…" at bounding box center [272, 31] width 60 height 9
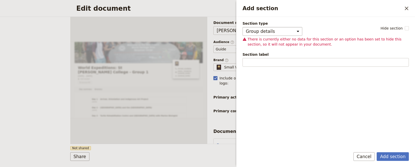
click at [290, 30] on select "Cover page Day summary Itinerary Group details Contact details Suppliers and se…" at bounding box center [272, 31] width 60 height 9
select select "CONTACT_DETAILS"
click at [242, 27] on select "Cover page Day summary Itinerary Group details Contact details Suppliers and se…" at bounding box center [272, 31] width 60 height 9
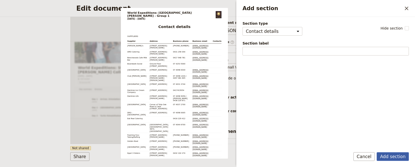
click at [388, 157] on button "Add section" at bounding box center [392, 157] width 32 height 9
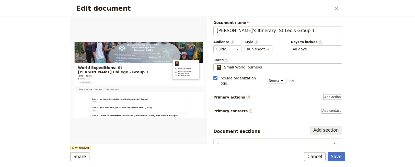
click at [329, 126] on button "Add section" at bounding box center [326, 130] width 32 height 9
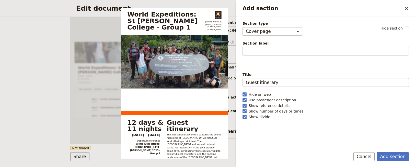
click at [293, 30] on select "Cover page Day summary Itinerary Group details Contact details Suppliers and se…" at bounding box center [272, 31] width 60 height 9
select select "SUPPLIERS_AND_SERVICES"
click at [242, 27] on select "Cover page Day summary Itinerary Group details Contact details Suppliers and se…" at bounding box center [272, 31] width 60 height 9
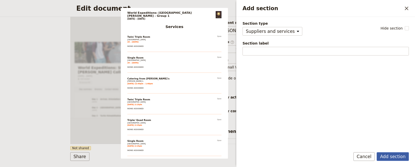
click at [401, 157] on button "Add section" at bounding box center [392, 157] width 32 height 9
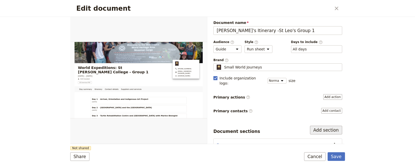
click at [332, 126] on button "Add section" at bounding box center [326, 130] width 32 height 9
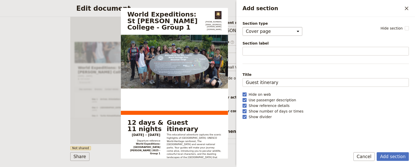
click at [292, 29] on select "Cover page Day summary Itinerary Group details Contact details Suppliers and se…" at bounding box center [272, 31] width 60 height 9
click at [337, 103] on label "Use passenger description" at bounding box center [325, 100] width 166 height 5
click at [242, 98] on input "Use passenger description" at bounding box center [242, 98] width 0 height 0
checkbox input "false"
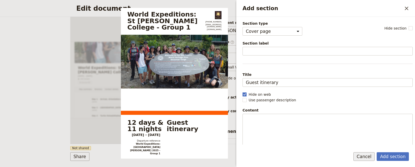
click at [366, 156] on button "Cancel" at bounding box center [363, 157] width 21 height 9
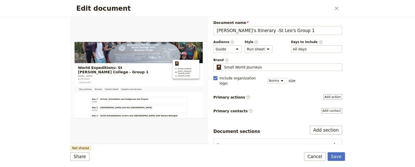
scroll to position [49, 0]
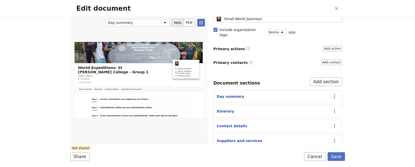
drag, startPoint x: 206, startPoint y: 66, endPoint x: 206, endPoint y: 81, distance: 15.3
click at [206, 81] on div "Edit document" at bounding box center [138, 80] width 137 height 127
click at [206, 117] on div "Edit document" at bounding box center [138, 80] width 137 height 127
click at [338, 156] on button "Save" at bounding box center [335, 157] width 17 height 9
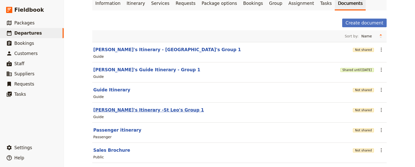
click at [144, 107] on button "[PERSON_NAME]'s Itinerary -St Leo's Group 1" at bounding box center [148, 110] width 111 height 6
select select "STAFF"
select select "RUN_SHEET"
select select "DEFAULT"
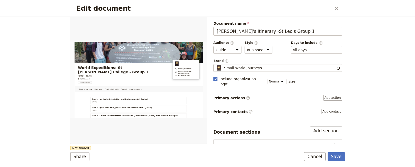
scroll to position [0, 0]
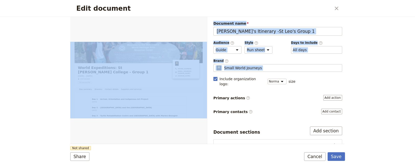
drag, startPoint x: 206, startPoint y: 56, endPoint x: 212, endPoint y: 75, distance: 19.2
click at [212, 75] on div "Day summary Itinerary Contact details Suppliers and services Web PDF ​ Document…" at bounding box center [207, 81] width 274 height 128
click at [318, 156] on button "Cancel" at bounding box center [314, 157] width 21 height 9
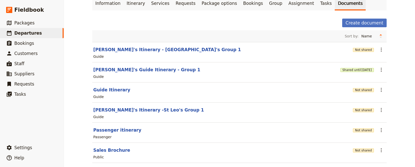
drag, startPoint x: 377, startPoint y: 98, endPoint x: 351, endPoint y: 107, distance: 27.4
click at [351, 114] on div "Guide" at bounding box center [239, 117] width 293 height 6
drag, startPoint x: 379, startPoint y: 100, endPoint x: 393, endPoint y: 59, distance: 43.0
click at [393, 59] on div "World Expeditions: St Leonard's College 2025 - Group 1 ​ Draft 20 – 31 Oct 2025…" at bounding box center [239, 83] width 351 height 167
drag, startPoint x: 380, startPoint y: 101, endPoint x: 133, endPoint y: 100, distance: 247.1
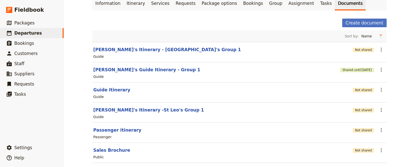
drag, startPoint x: 133, startPoint y: 100, endPoint x: 305, endPoint y: 104, distance: 171.9
click at [304, 114] on div "Guide" at bounding box center [239, 117] width 293 height 6
click at [367, 108] on button "Not shared" at bounding box center [363, 110] width 21 height 4
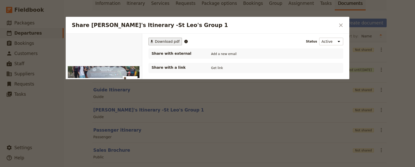
click at [166, 41] on span "Download pdf" at bounding box center [167, 41] width 25 height 5
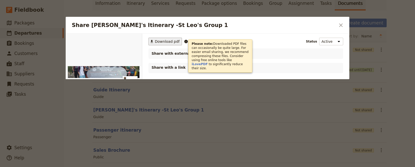
click at [161, 42] on span "Download pdf" at bounding box center [167, 41] width 25 height 5
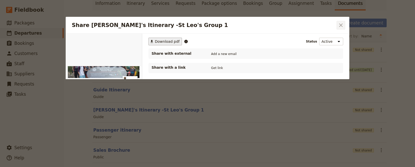
click at [342, 25] on icon "Close dialog" at bounding box center [340, 25] width 6 height 6
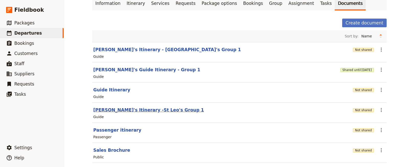
click at [127, 107] on button "[PERSON_NAME]'s Itinerary -St Leo's Group 1" at bounding box center [148, 110] width 111 height 6
select select "STAFF"
select select "RUN_SHEET"
select select "DEFAULT"
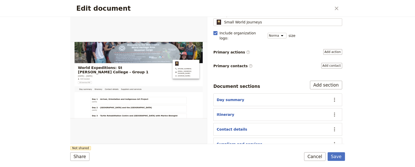
scroll to position [49, 0]
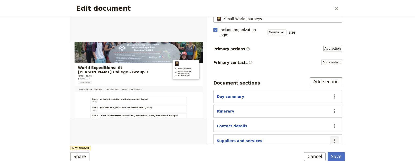
drag, startPoint x: 329, startPoint y: 135, endPoint x: 332, endPoint y: 136, distance: 2.9
click at [332, 138] on icon "Actions" at bounding box center [334, 141] width 6 height 6
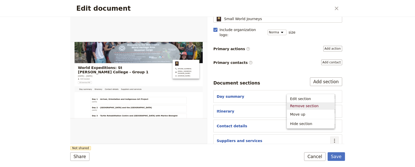
click at [315, 107] on span "Remove section" at bounding box center [310, 106] width 41 height 5
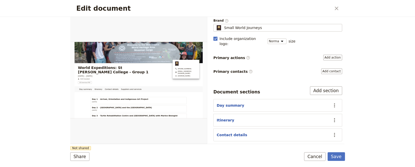
scroll to position [34, 0]
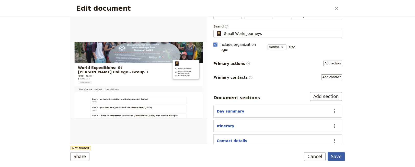
click at [335, 156] on button "Save" at bounding box center [335, 157] width 17 height 9
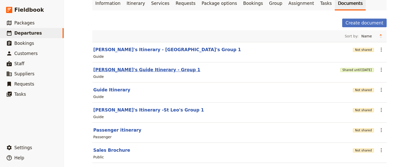
click at [141, 67] on button "[PERSON_NAME]'s Guide Itinerary - Group 1" at bounding box center [146, 70] width 107 height 6
select select "STAFF"
select select "RUN_SHEET"
select select "DEFAULT"
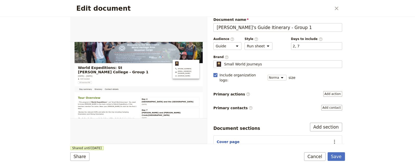
scroll to position [0, 0]
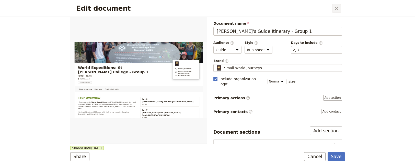
click at [336, 8] on icon "Close dialog" at bounding box center [336, 8] width 6 height 6
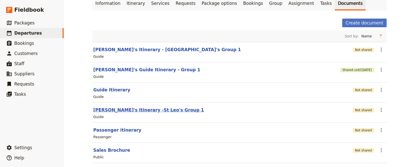
click at [142, 107] on button "[PERSON_NAME]'s Itinerary -St Leo's Group 1" at bounding box center [148, 110] width 111 height 6
select select "STAFF"
select select "RUN_SHEET"
select select "DEFAULT"
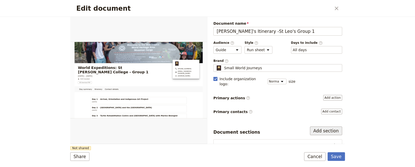
click at [329, 127] on button "Add section" at bounding box center [326, 131] width 32 height 9
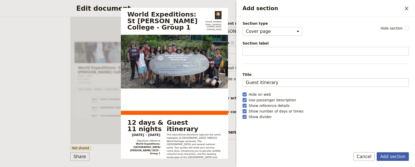
click at [388, 155] on button "Add section" at bounding box center [392, 157] width 32 height 9
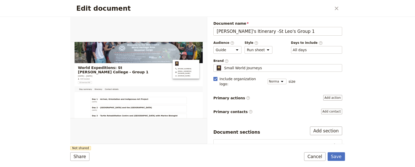
scroll to position [49, 0]
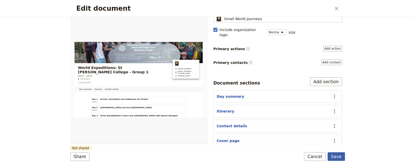
click at [337, 157] on button "Save" at bounding box center [335, 157] width 17 height 9
